Goal: Contribute content: Add original content to the website for others to see

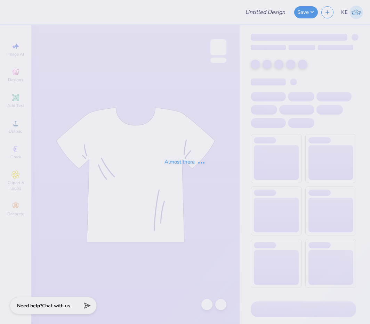
type input "APhi Parent's Weekend Merch!"
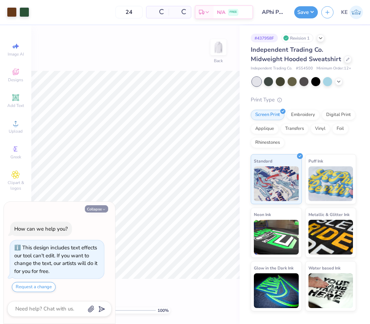
click at [99, 212] on button "Collapse" at bounding box center [96, 208] width 23 height 7
type textarea "x"
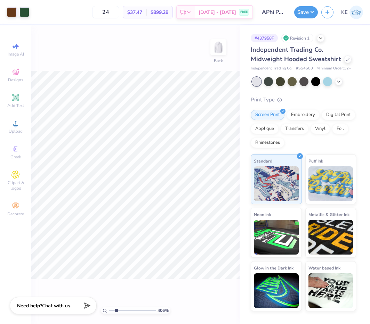
type input "2.01445811466782"
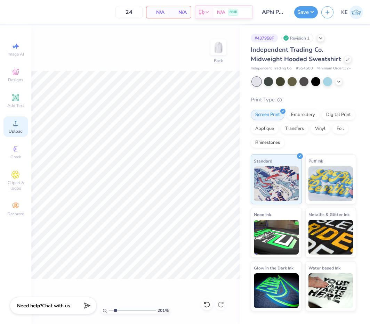
click at [19, 123] on icon at bounding box center [15, 123] width 8 height 8
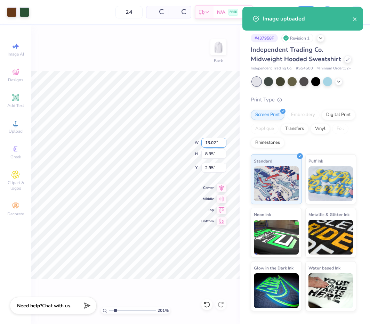
click at [212, 141] on input "13.02" at bounding box center [213, 143] width 25 height 10
type input "11"
type input "7.05"
type input "11.00"
type input "3.00"
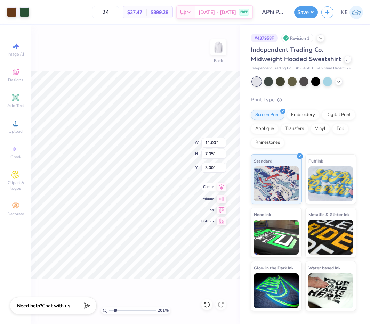
click at [214, 189] on div "Center" at bounding box center [213, 187] width 25 height 8
click at [217, 186] on icon at bounding box center [221, 187] width 10 height 8
click at [223, 186] on icon at bounding box center [221, 187] width 10 height 8
click at [312, 8] on button "Save" at bounding box center [306, 11] width 24 height 12
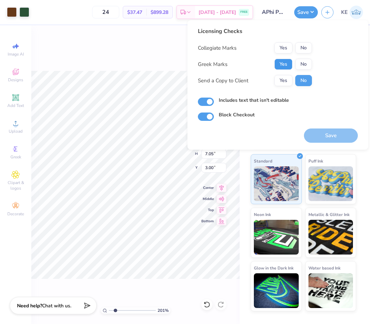
click at [286, 61] on button "Yes" at bounding box center [283, 64] width 18 height 11
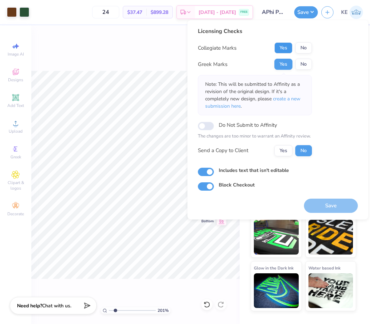
click at [283, 48] on button "Yes" at bounding box center [283, 47] width 18 height 11
click at [300, 60] on button "No" at bounding box center [303, 64] width 17 height 11
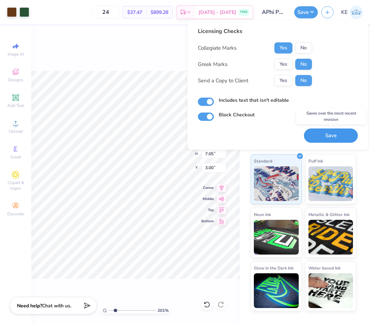
click at [314, 135] on button "Save" at bounding box center [331, 136] width 54 height 14
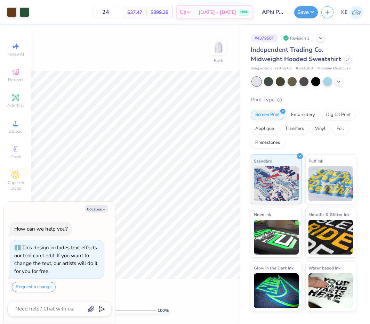
click at [311, 1] on div "Save KE" at bounding box center [332, 12] width 76 height 24
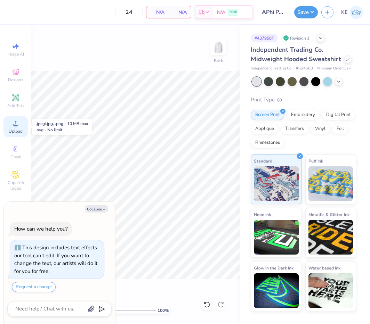
click at [15, 122] on icon at bounding box center [15, 123] width 8 height 8
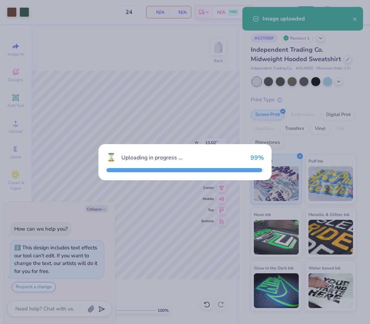
type textarea "x"
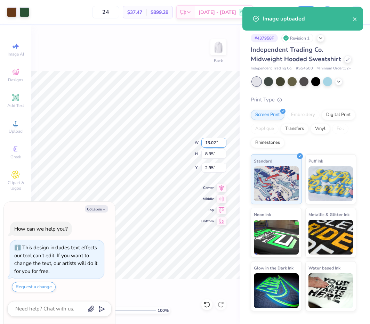
click at [208, 144] on input "13.02" at bounding box center [213, 143] width 25 height 10
type input "11"
type textarea "x"
type input "11.00"
type input "7.05"
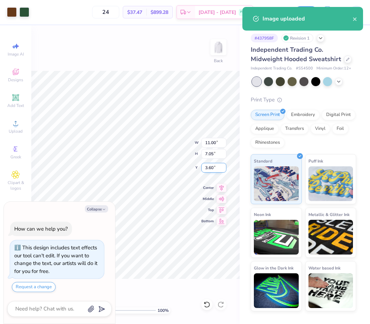
click at [208, 168] on input "3.60" at bounding box center [213, 168] width 25 height 10
type input "3"
type textarea "x"
type input "3.00"
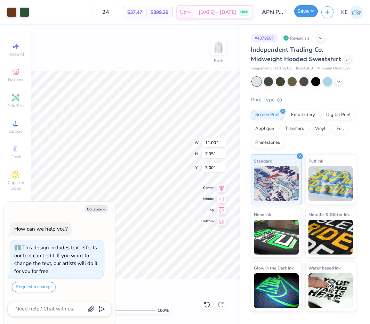
click at [311, 14] on button "Save" at bounding box center [306, 11] width 24 height 12
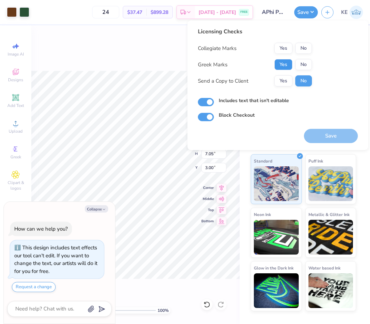
click at [283, 60] on button "Yes" at bounding box center [283, 64] width 18 height 11
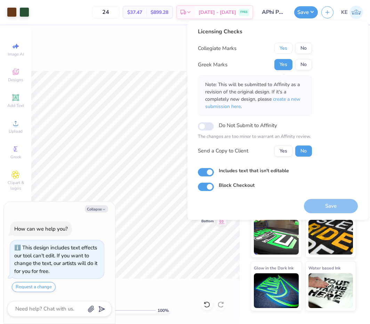
click at [286, 54] on button "Yes" at bounding box center [283, 48] width 18 height 11
click at [312, 207] on button "Save" at bounding box center [331, 206] width 54 height 14
type textarea "x"
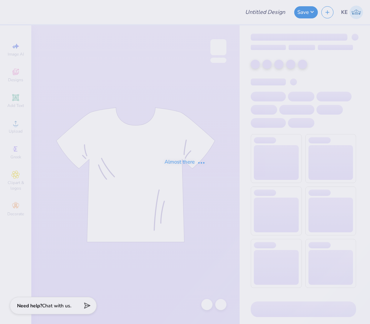
type input "Fall Rush 2025"
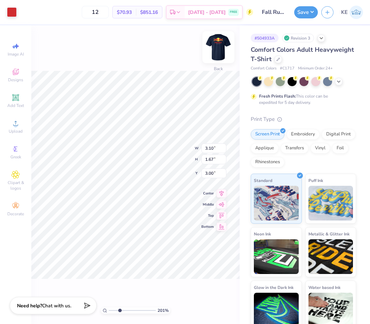
type input "3.32211092047231"
click at [216, 147] on input "3.10" at bounding box center [213, 149] width 25 height 10
type input "3.5"
type input "3.32211092047231"
type input "3.50"
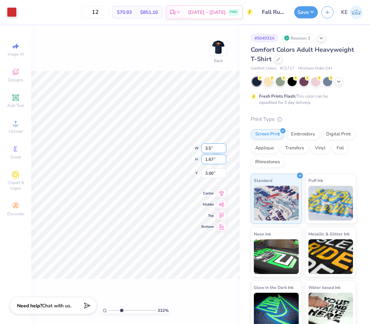
type input "1.89"
type input "3"
type input "3.32211092047231"
type input "3.00"
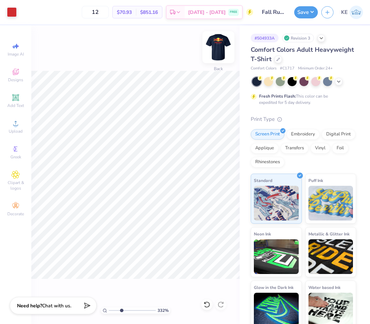
click at [221, 43] on img at bounding box center [218, 47] width 28 height 28
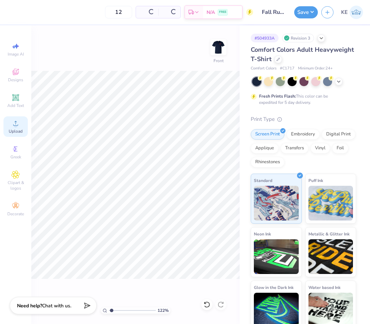
click at [16, 124] on circle at bounding box center [16, 126] width 4 height 4
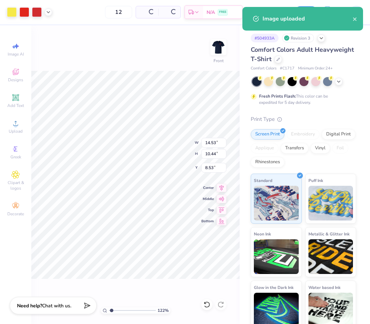
type input "1.22152498603932"
click at [206, 142] on input "14.53" at bounding box center [213, 143] width 25 height 10
type input "10"
type input "1.22152498603932"
type input "10.00"
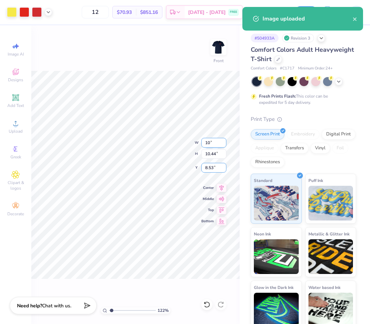
type input "7.18"
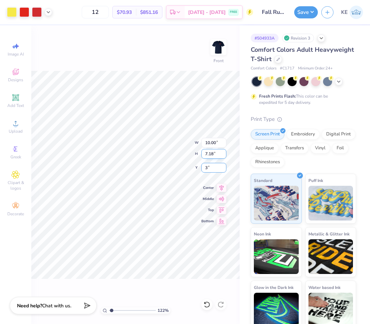
type input "3"
type input "1.22152498603932"
type input "3.00"
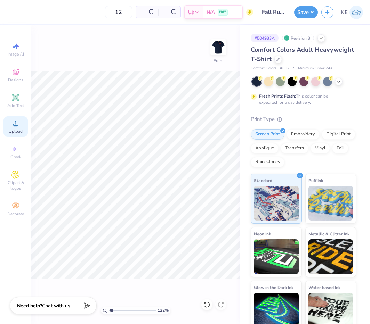
click at [16, 121] on icon at bounding box center [15, 123] width 8 height 8
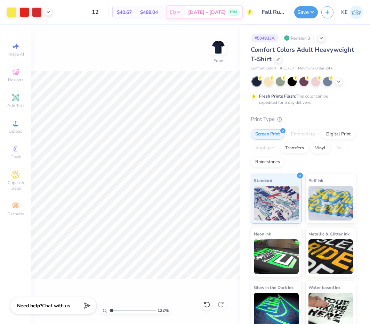
type input "1.22152498603932"
click at [211, 141] on input "14.53" at bounding box center [213, 143] width 25 height 10
type input "10"
type input "1.22152498603932"
type input "10.00"
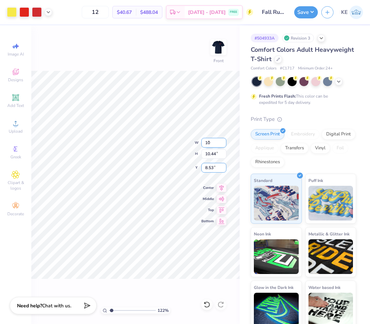
type input "7.18"
type input "10.163"
type input "1.22152498603932"
click at [208, 167] on input "10.16" at bounding box center [213, 168] width 25 height 10
type input "3"
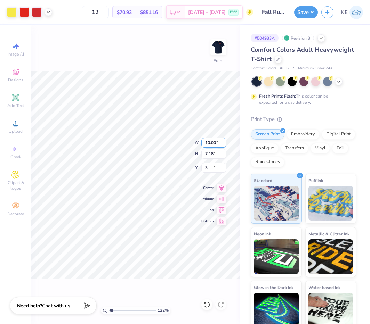
type input "1.22152498603932"
type input "3.00"
click at [112, 153] on div "122 % Front" at bounding box center [135, 174] width 208 height 299
click at [221, 42] on img at bounding box center [218, 47] width 28 height 28
click at [218, 52] on img at bounding box center [218, 47] width 28 height 28
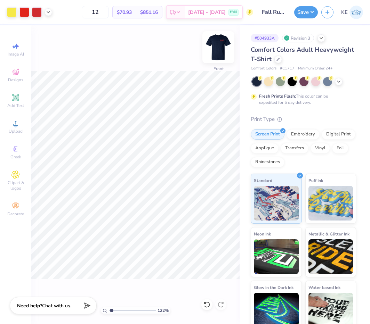
type input "1.22152498603932"
click at [210, 143] on input "10.00" at bounding box center [213, 143] width 25 height 10
type input "11"
type input "1.22152498603932"
type input "11.00"
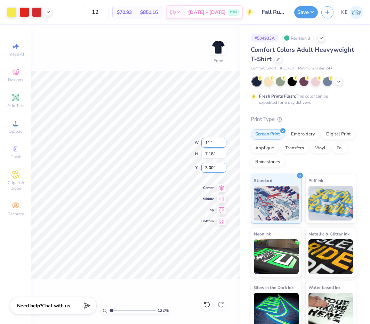
type input "7.90"
type input "2.643"
type input "1.22152498603932"
click at [208, 169] on input "2.64" at bounding box center [213, 168] width 25 height 10
type input "3"
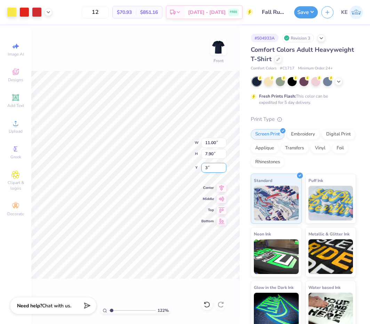
type input "1.22152498603932"
type input "3.00"
click at [220, 47] on img at bounding box center [218, 47] width 28 height 28
click at [220, 47] on img at bounding box center [218, 47] width 14 height 14
click at [305, 9] on button "Save" at bounding box center [306, 11] width 24 height 12
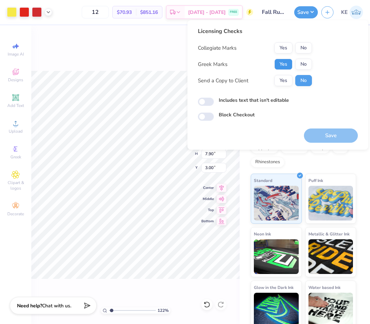
click at [281, 62] on button "Yes" at bounding box center [283, 64] width 18 height 11
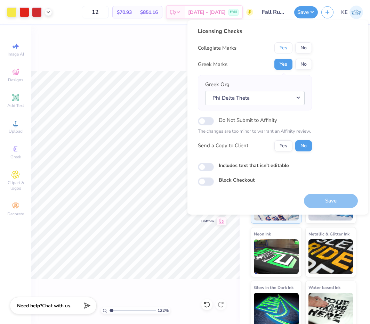
click at [285, 48] on button "Yes" at bounding box center [283, 47] width 18 height 11
click at [329, 201] on button "Save" at bounding box center [331, 201] width 54 height 14
click at [131, 61] on div "122 % Front W 11.00 11.00 " H 7.90 7.90 " Y 3.00 3.00 " Center Middle Top Bottom" at bounding box center [135, 174] width 208 height 299
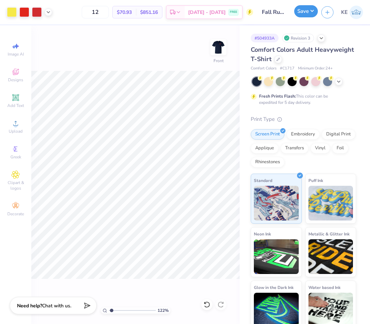
click at [317, 14] on button "Save" at bounding box center [306, 11] width 24 height 12
type input "1.22152498603932"
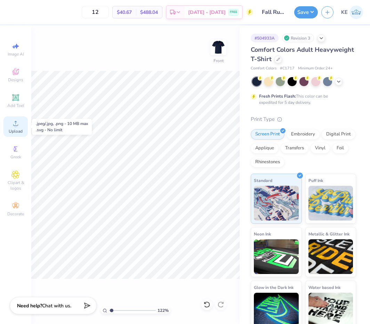
click at [12, 122] on icon at bounding box center [15, 123] width 8 height 8
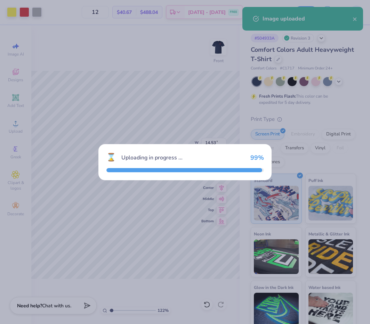
type input "1.22152498603932"
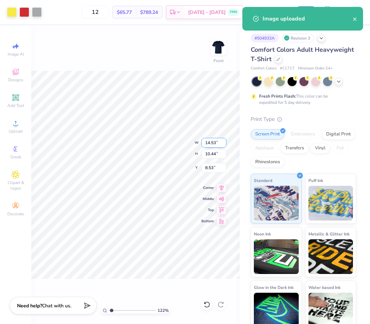
click at [208, 141] on input "14.53" at bounding box center [213, 143] width 25 height 10
type input "11"
type input "1.22152498603932"
type input "11.00"
type input "7.90"
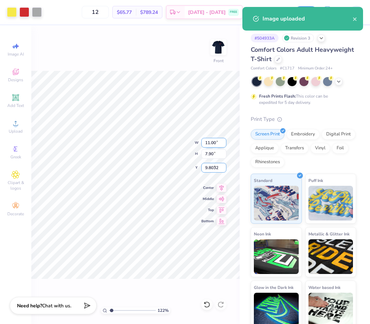
type input "9.8032"
type input "1.22152498603932"
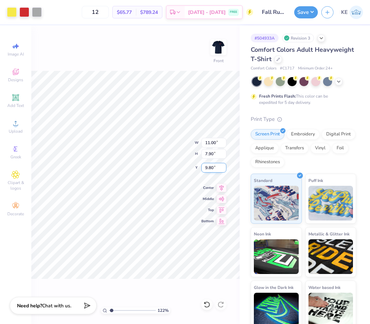
click at [208, 167] on input "9.80" at bounding box center [213, 168] width 25 height 10
type input "3"
type input "1.22152498603932"
type input "3.00"
click at [304, 7] on button "Save" at bounding box center [306, 11] width 24 height 12
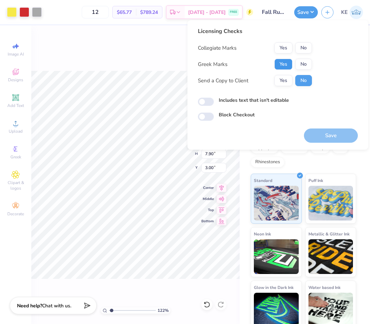
click at [280, 62] on button "Yes" at bounding box center [283, 64] width 18 height 11
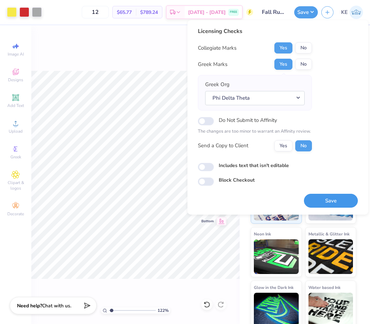
click at [333, 194] on button "Save" at bounding box center [331, 201] width 54 height 14
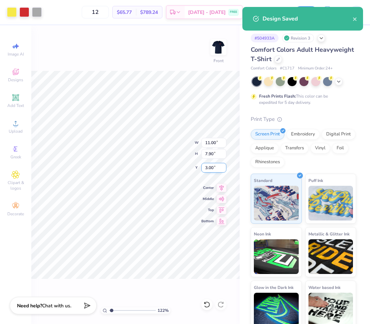
type input "1.22152498603932"
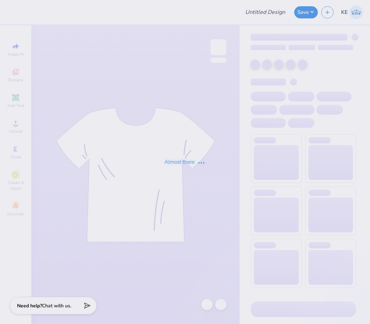
type input "Fall Rush 2025"
